Goal: Information Seeking & Learning: Learn about a topic

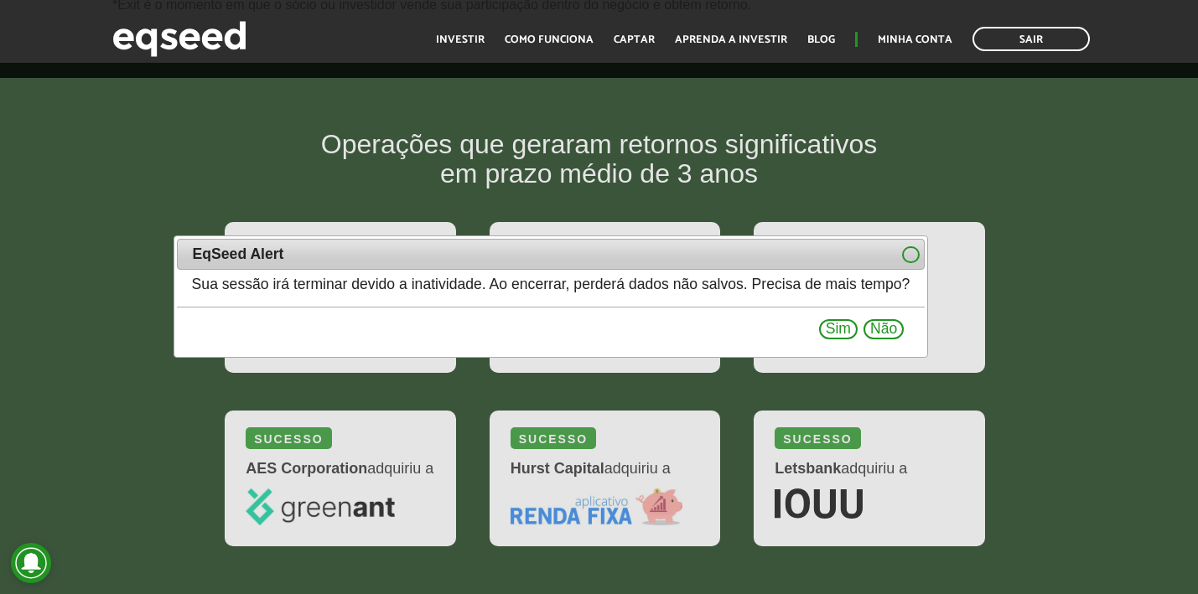
scroll to position [1936, 0]
click at [858, 328] on button "Sim" at bounding box center [838, 329] width 39 height 20
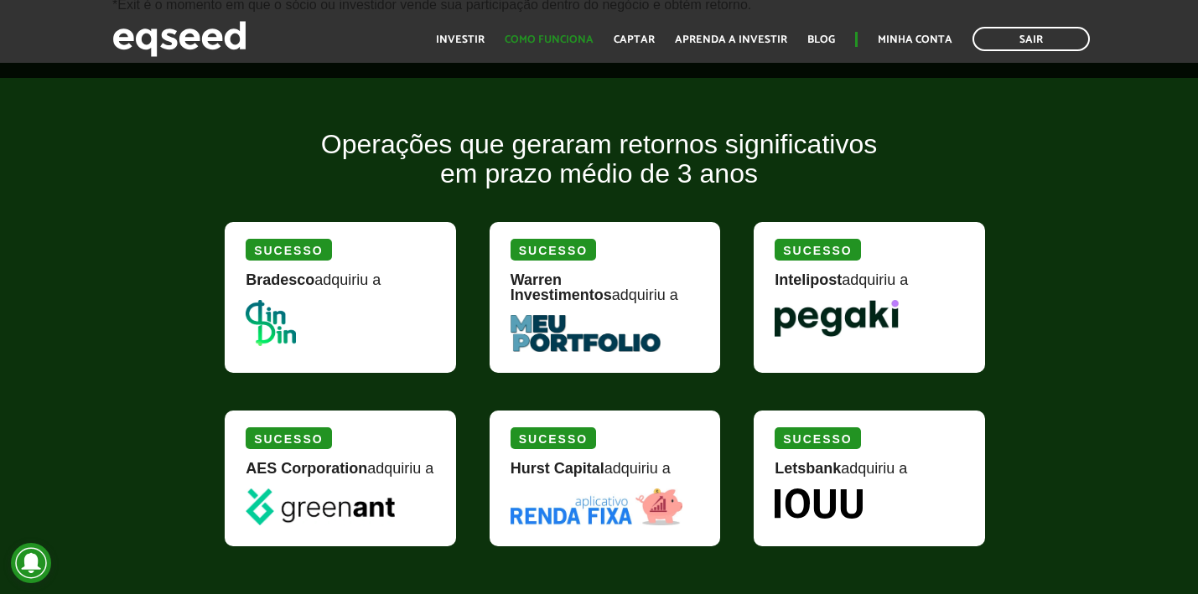
click at [584, 39] on link "Como funciona" at bounding box center [549, 39] width 89 height 11
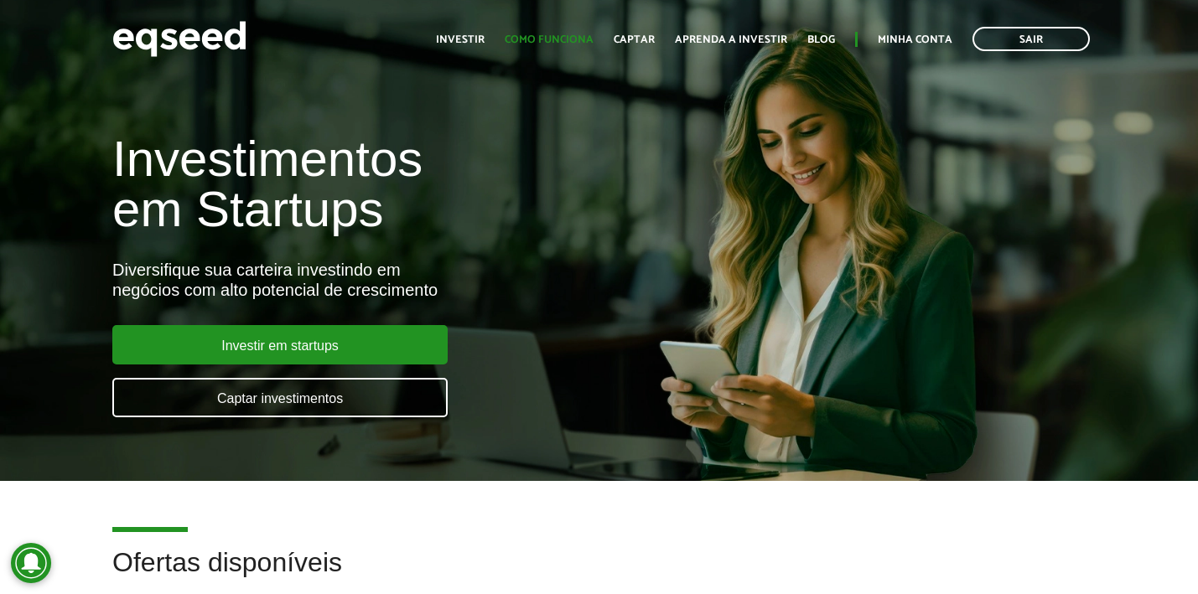
click at [562, 36] on link "Como funciona" at bounding box center [549, 39] width 89 height 11
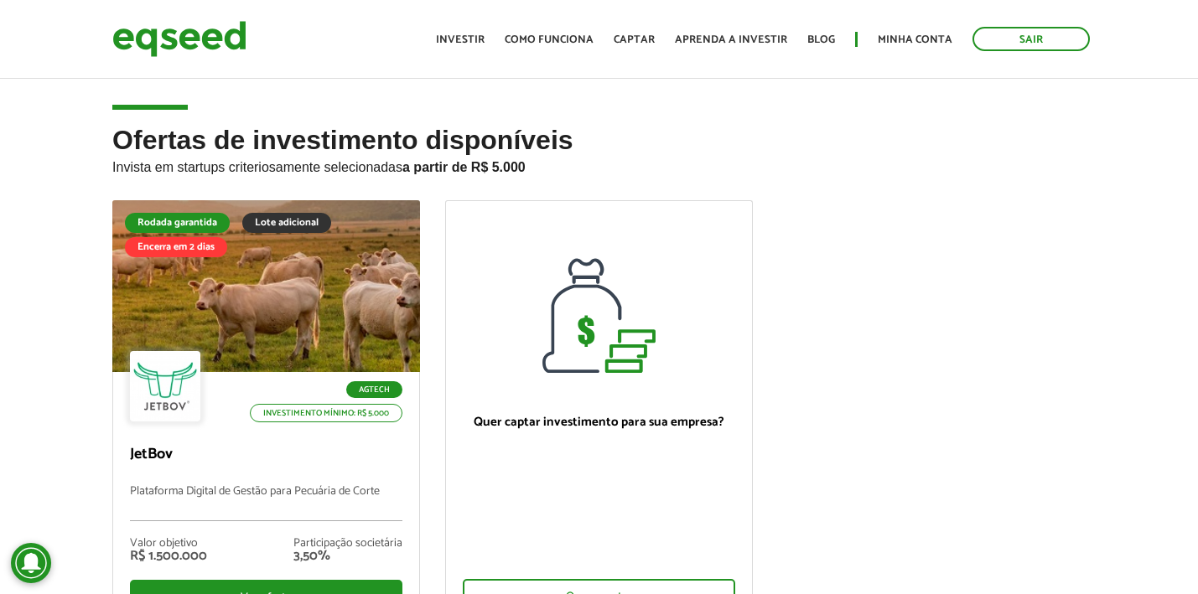
click at [991, 163] on p "Invista em startups criteriosamente selecionadas a partir de R$ 5.000" at bounding box center [598, 165] width 973 height 20
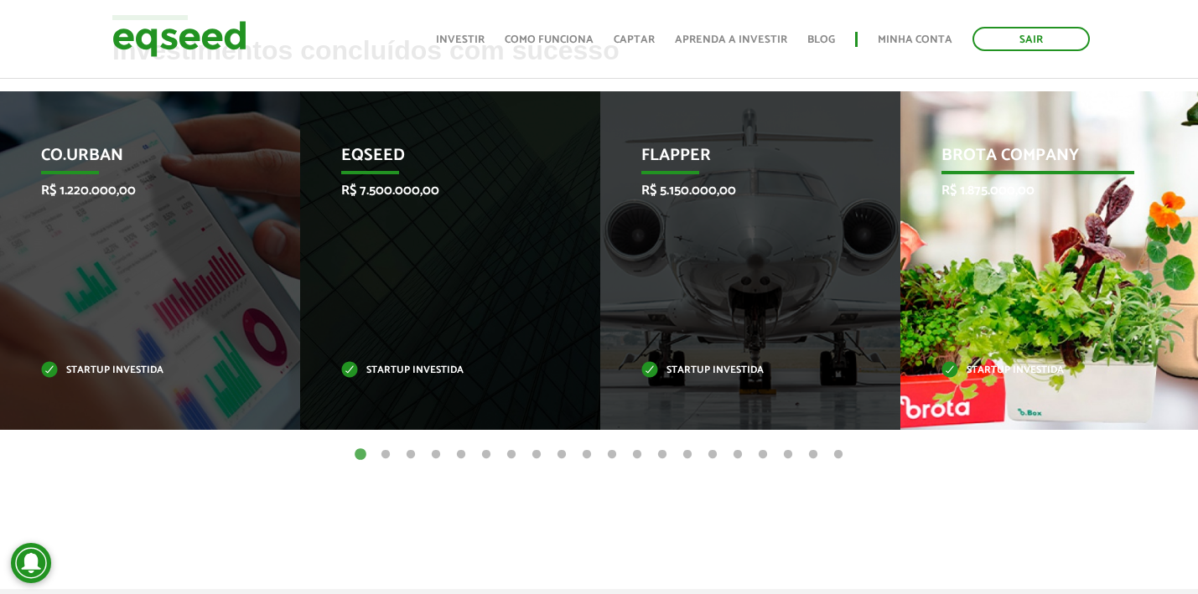
scroll to position [680, 0]
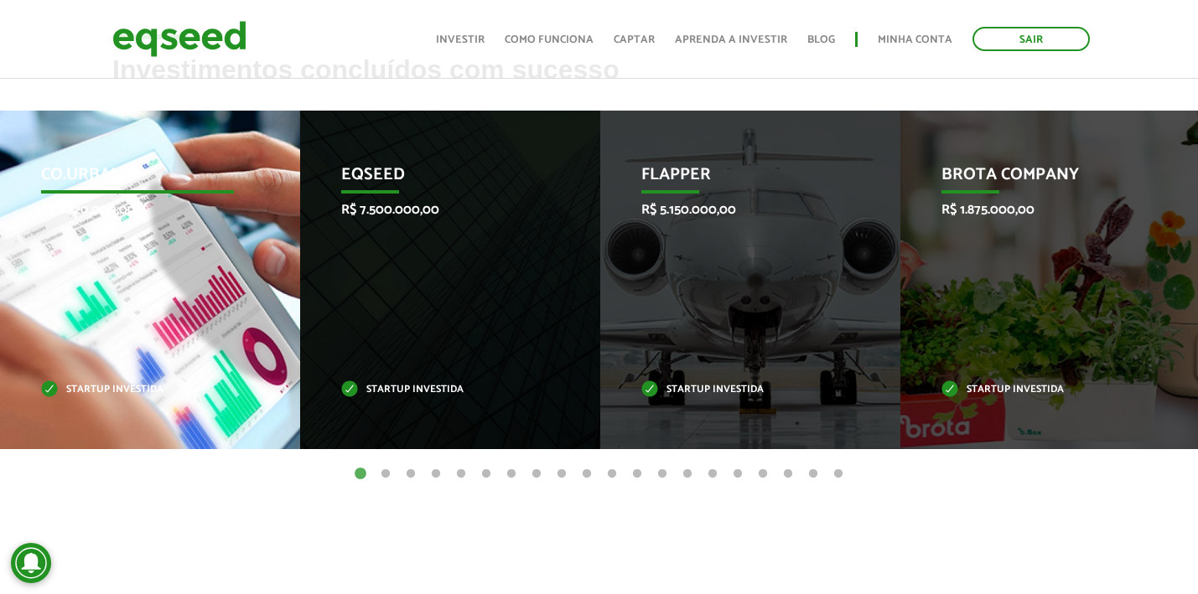
click at [126, 240] on div "Co.Urban R$ 1.220.000,00 Startup investida" at bounding box center [137, 280] width 275 height 339
click at [117, 288] on div "Co.Urban R$ 1.220.000,00 Startup investida" at bounding box center [137, 280] width 275 height 339
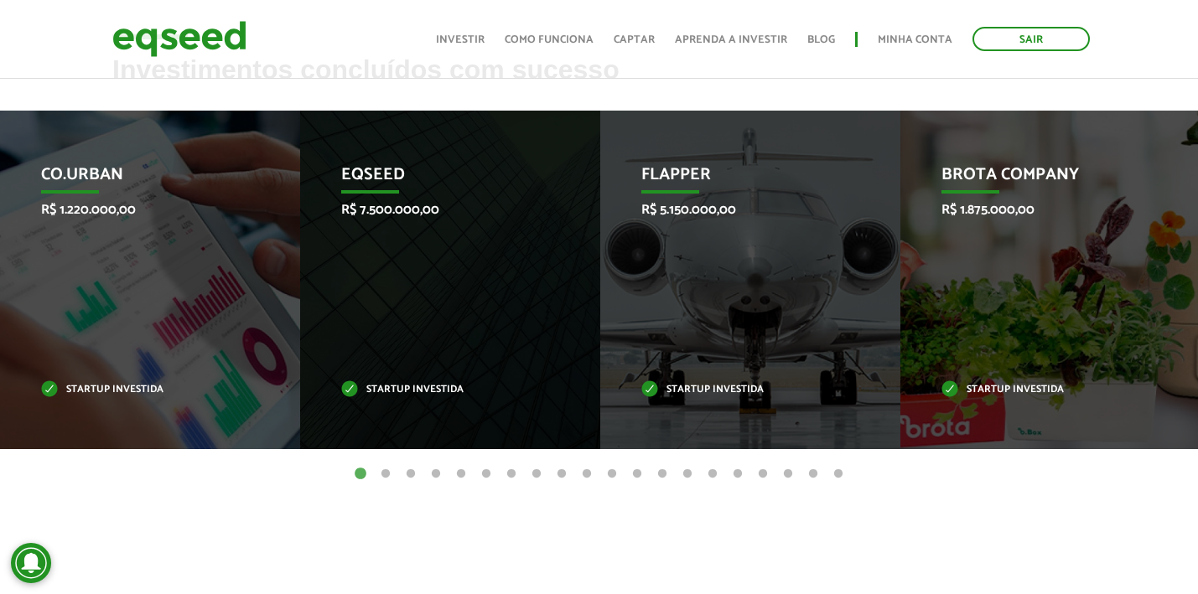
click at [380, 476] on button "2" at bounding box center [385, 474] width 17 height 17
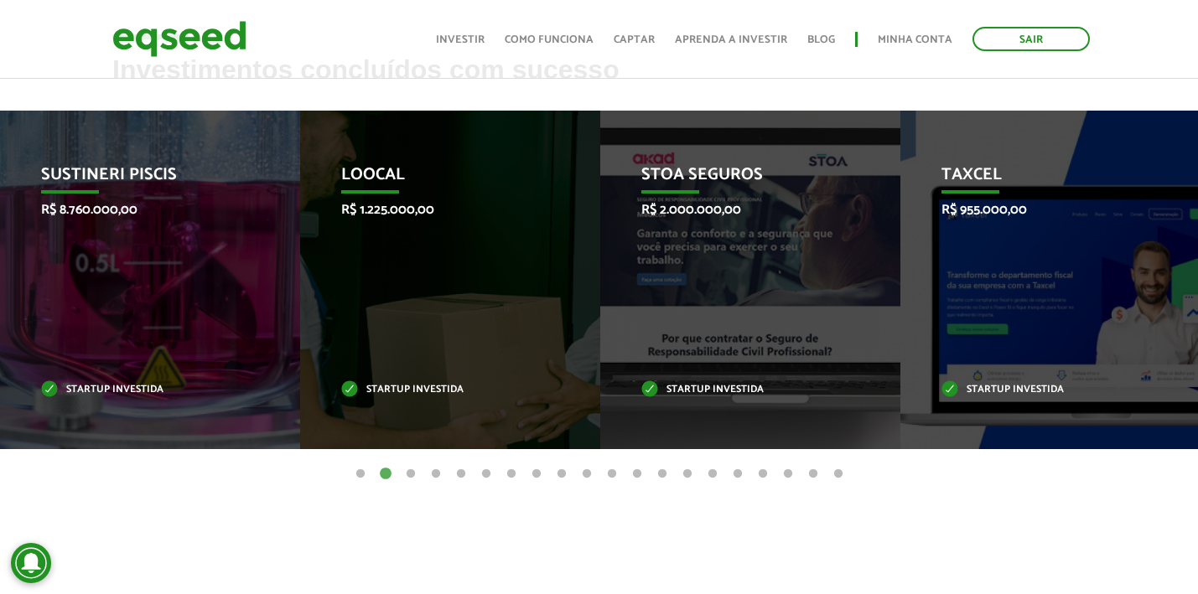
click at [409, 468] on button "3" at bounding box center [410, 474] width 17 height 17
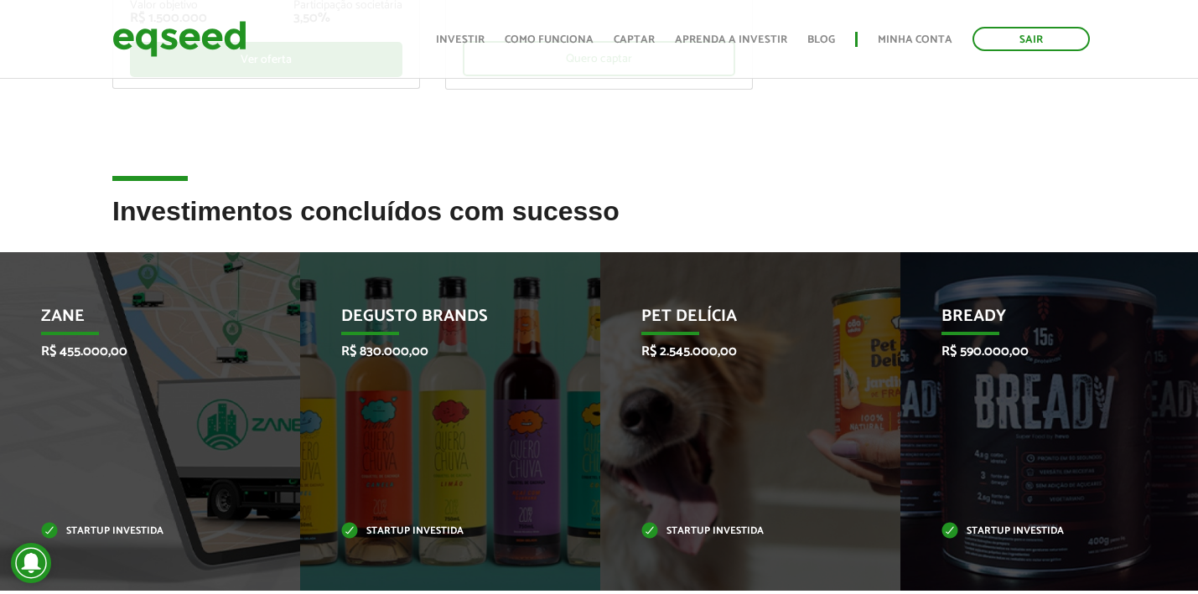
scroll to position [536, 0]
